Goal: Information Seeking & Learning: Learn about a topic

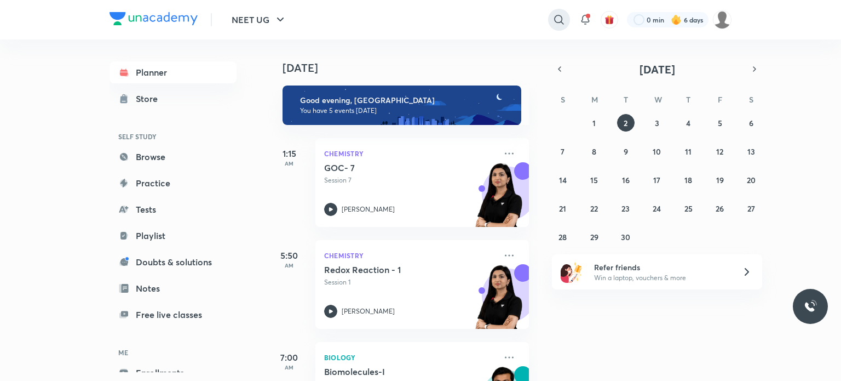
click at [554, 18] on icon at bounding box center [558, 19] width 9 height 9
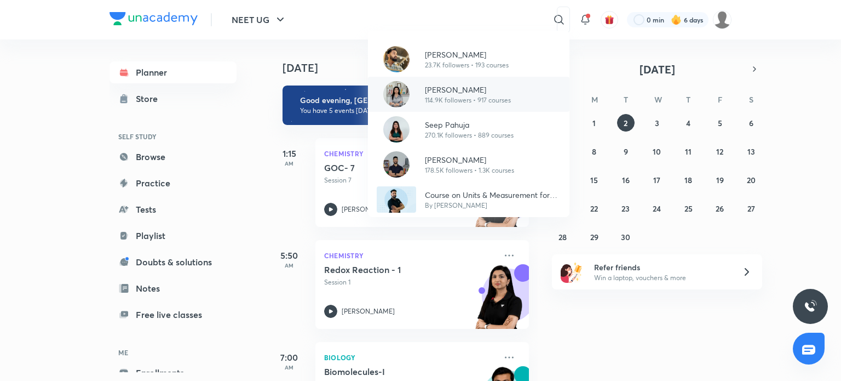
click at [489, 92] on p "[PERSON_NAME]" at bounding box center [468, 89] width 86 height 11
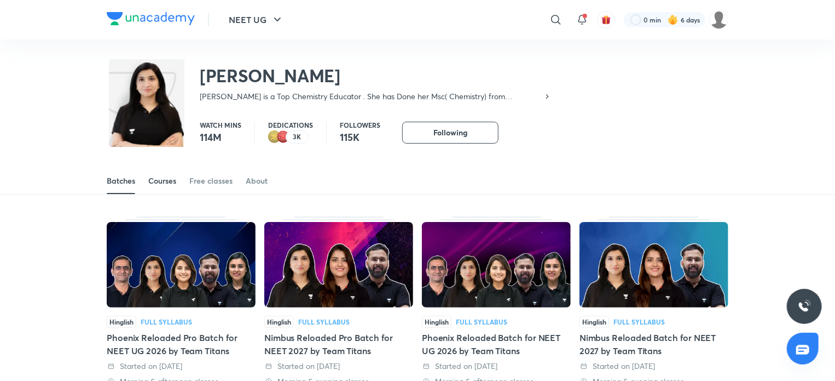
click at [163, 182] on div "Courses" at bounding box center [162, 180] width 28 height 11
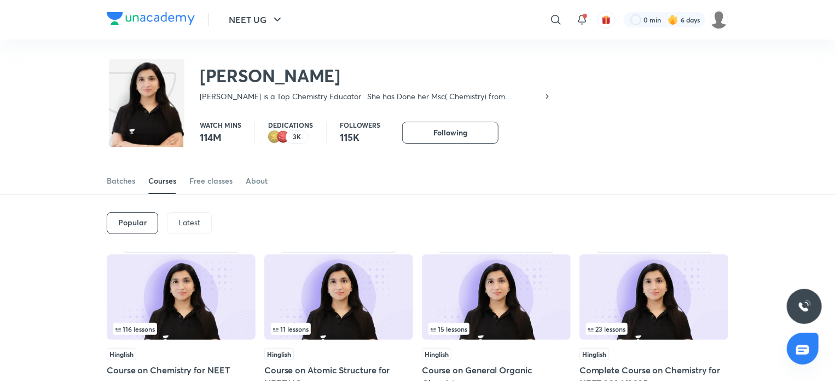
click at [185, 220] on p "Latest" at bounding box center [189, 222] width 22 height 9
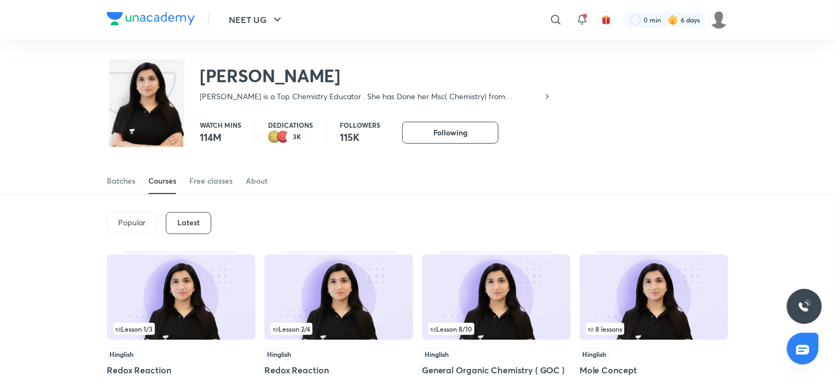
click at [486, 310] on img at bounding box center [496, 296] width 149 height 85
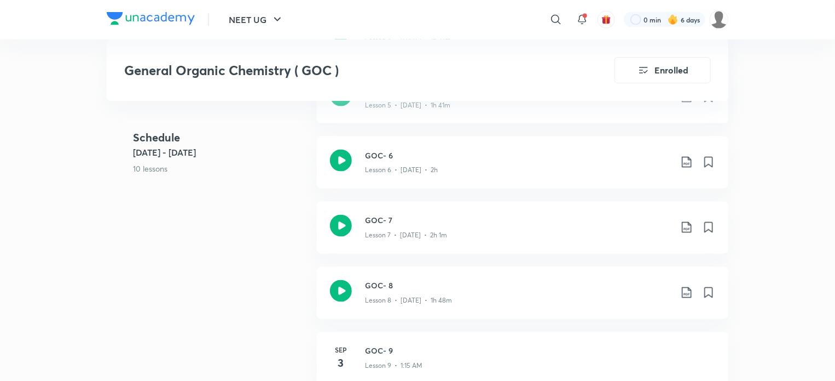
scroll to position [876, 0]
